Goal: Information Seeking & Learning: Learn about a topic

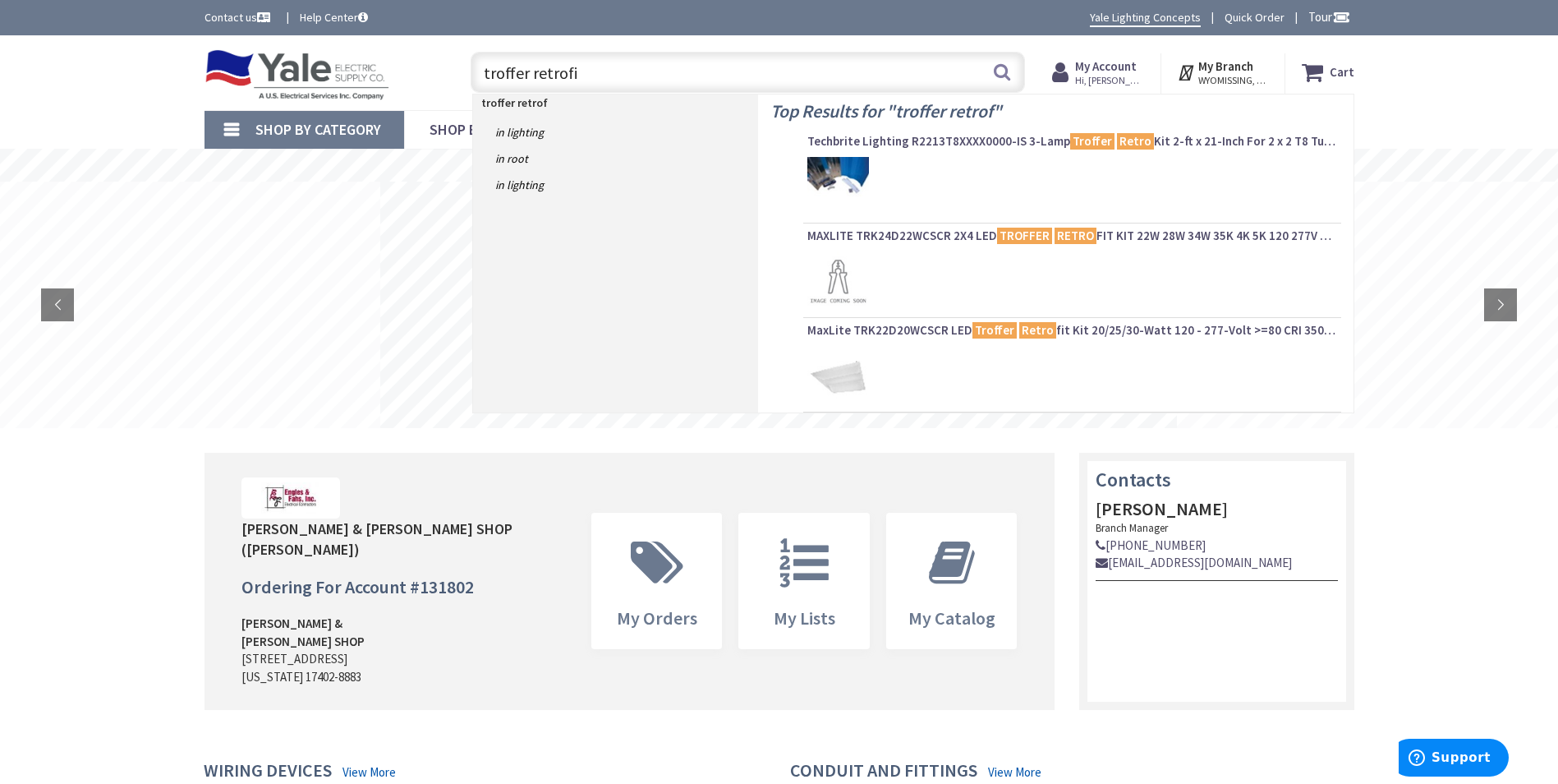
type input "troffer retrofit"
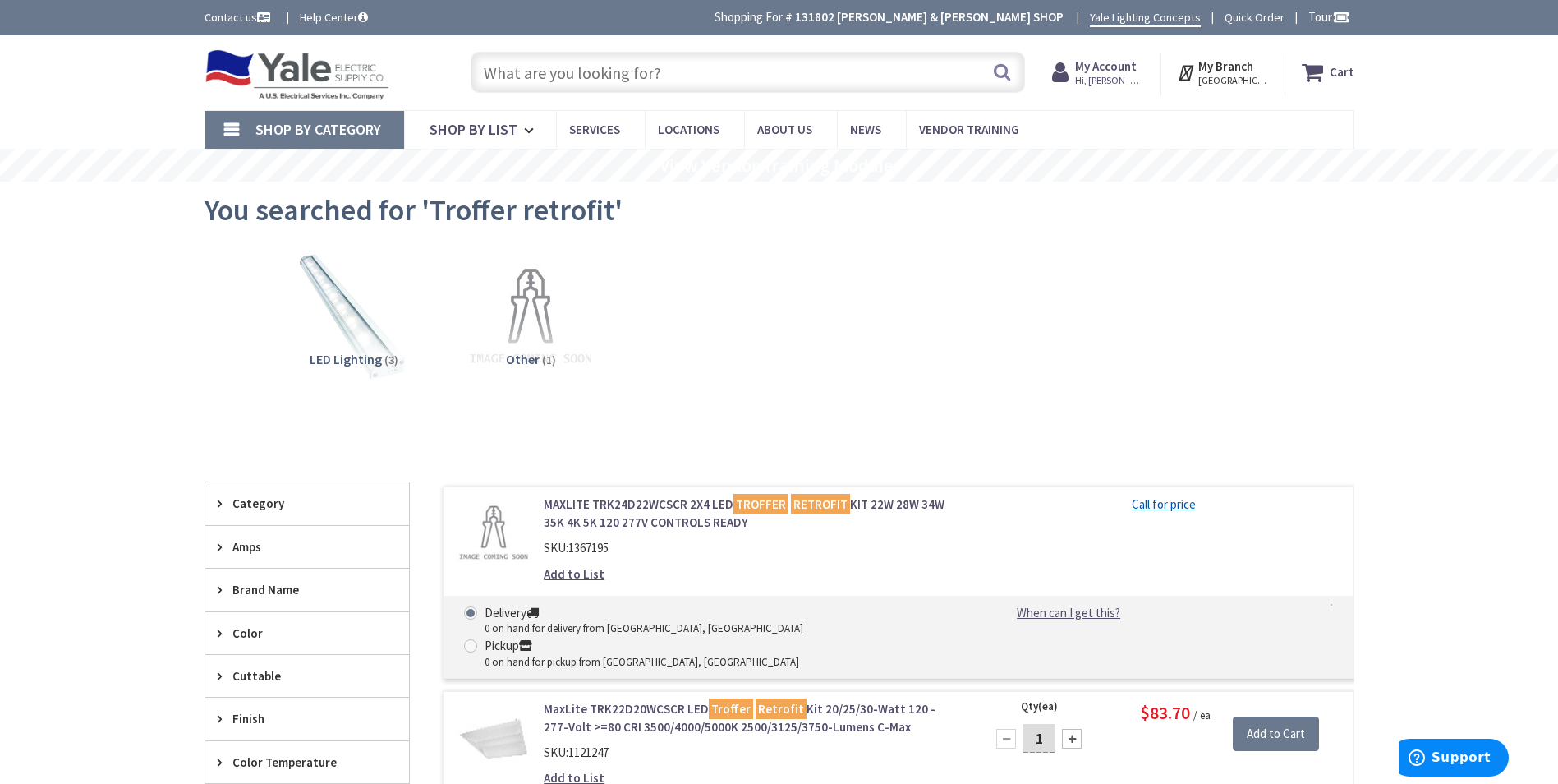
click at [634, 68] on input "text" at bounding box center [748, 72] width 555 height 41
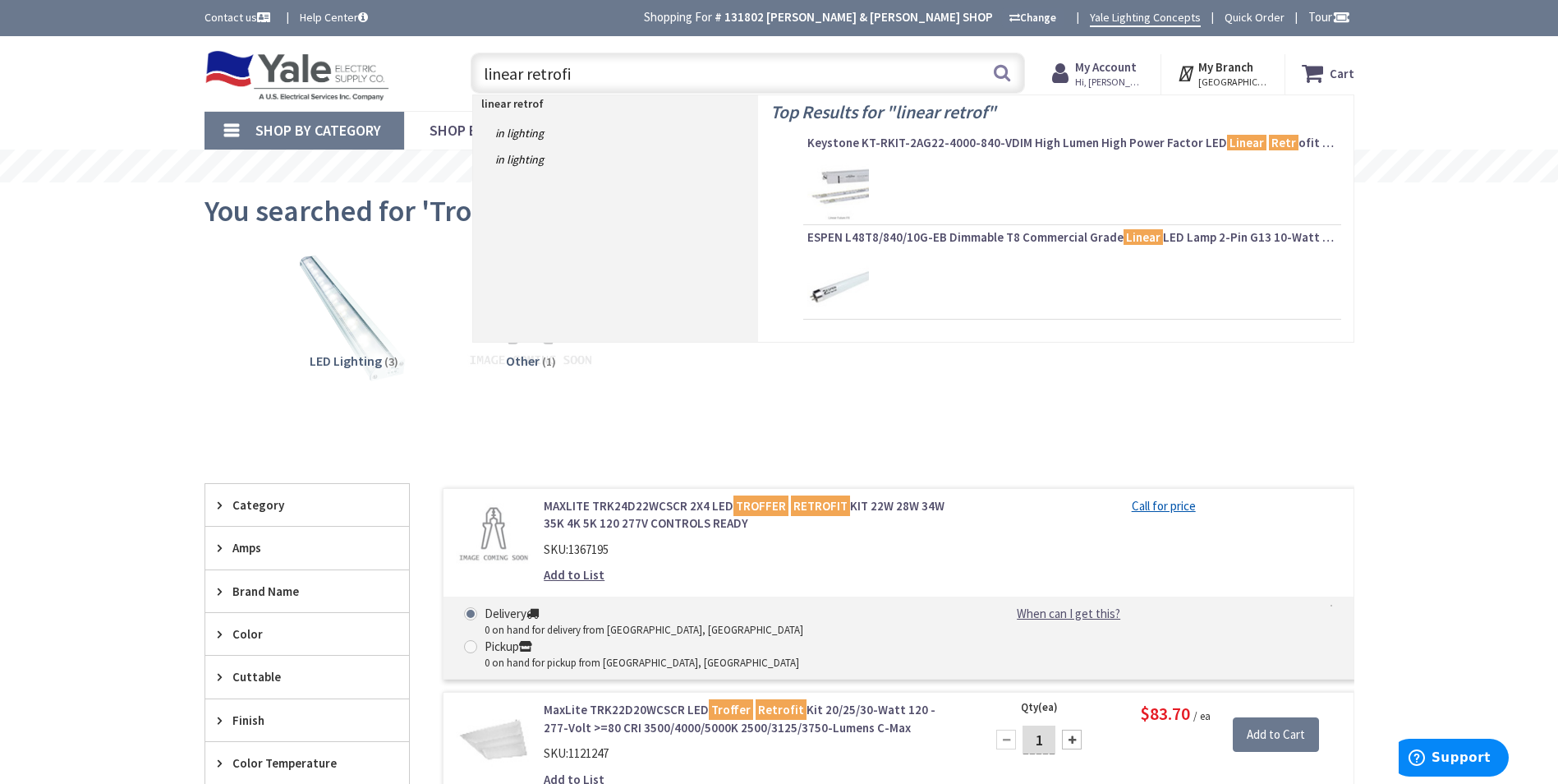
type input "linear retrofit"
